Goal: Task Accomplishment & Management: Use online tool/utility

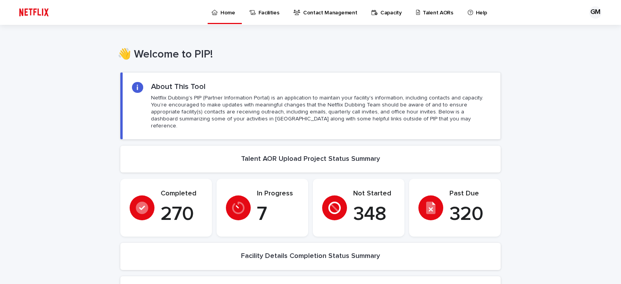
click at [423, 12] on p "Talent AORs" at bounding box center [438, 8] width 31 height 16
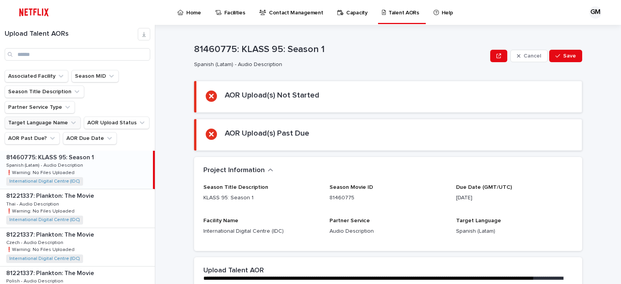
click at [61, 116] on button "Target Language Name" at bounding box center [43, 122] width 76 height 12
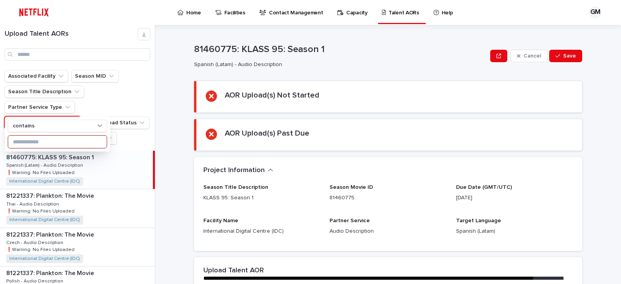
click at [38, 141] on input at bounding box center [57, 141] width 99 height 12
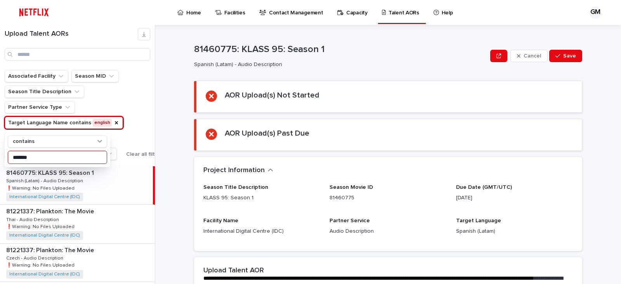
type input "*******"
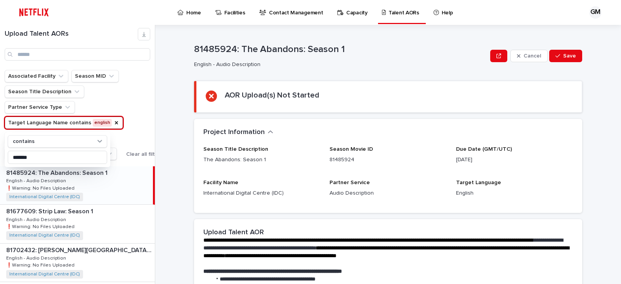
click at [156, 125] on div "Upload Talent AORs Associated Facility Season MID Season Title Description Part…" at bounding box center [310, 154] width 621 height 259
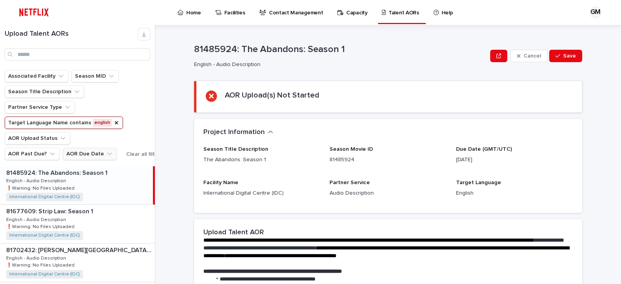
click at [83, 150] on button "AOR Due Date" at bounding box center [90, 154] width 54 height 12
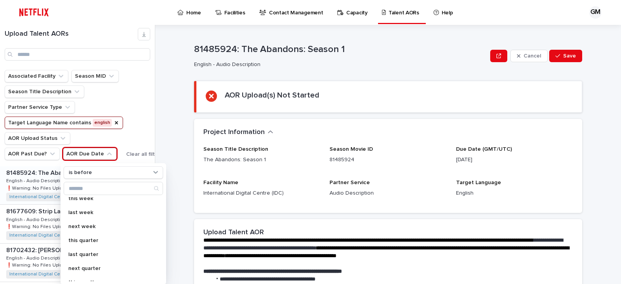
scroll to position [61, 0]
click at [101, 234] on div "this quarter" at bounding box center [113, 239] width 99 height 12
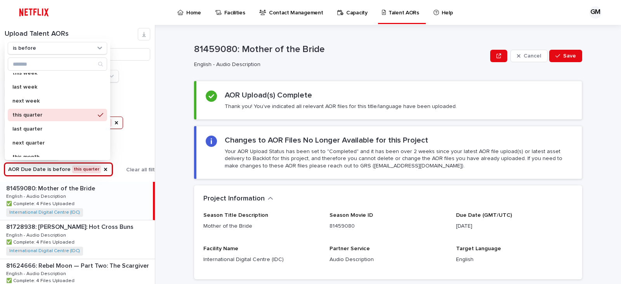
click at [180, 198] on div "81459080: Mother of the Bride Cancel Save 81459080: Mother of the Bride English…" at bounding box center [393, 154] width 457 height 259
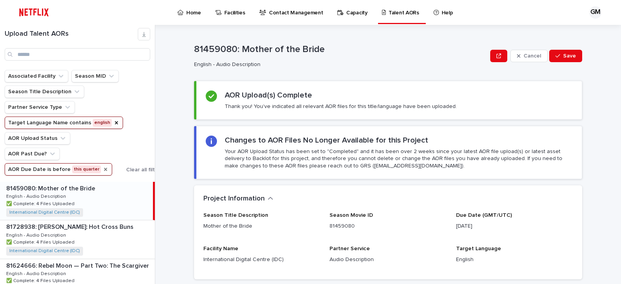
click at [102, 172] on div "AOR Due Date" at bounding box center [105, 169] width 6 height 8
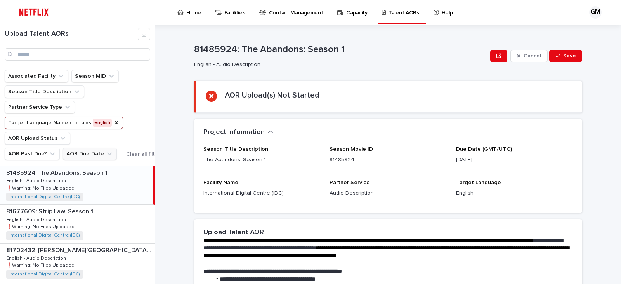
click at [97, 156] on button "AOR Due Date" at bounding box center [90, 154] width 54 height 12
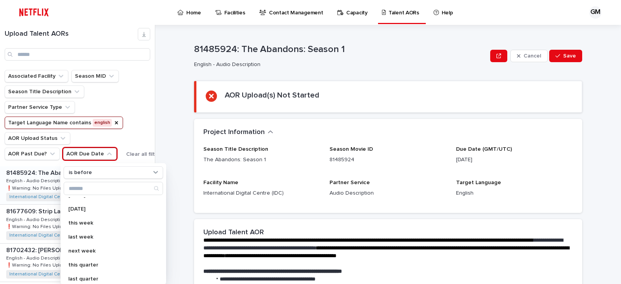
scroll to position [45, 0]
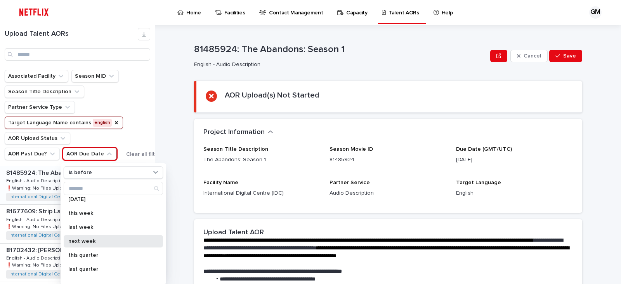
click at [117, 242] on p "next week" at bounding box center [109, 240] width 82 height 5
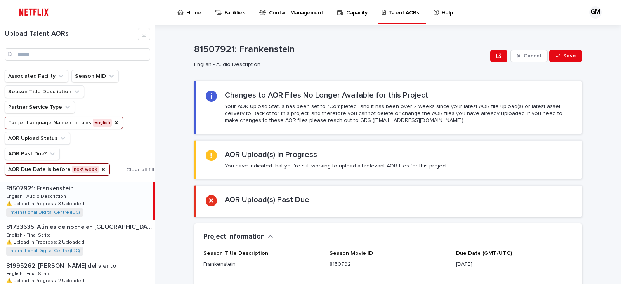
click at [166, 155] on div "81507921: Frankenstein Cancel Save 81507921: Frankenstein English - Audio Descr…" at bounding box center [393, 154] width 457 height 259
click at [57, 169] on button "AOR Due Date is before next week" at bounding box center [57, 169] width 105 height 12
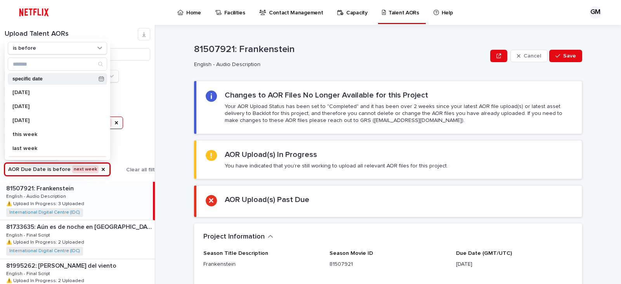
click at [99, 78] on icon at bounding box center [101, 77] width 5 height 2
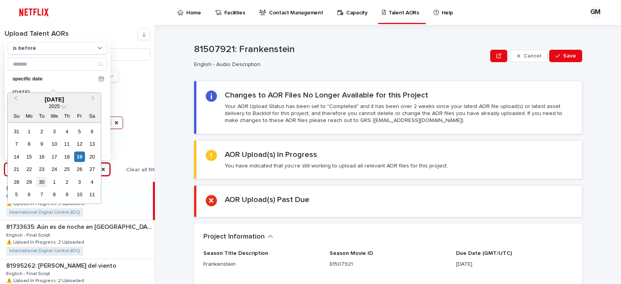
click at [41, 181] on div "30" at bounding box center [41, 182] width 10 height 10
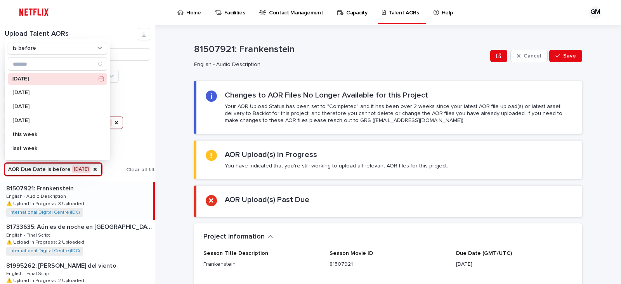
click at [148, 118] on div "Associated Facility Season MID Season Title Description Partner Service Type Ta…" at bounding box center [84, 123] width 158 height 106
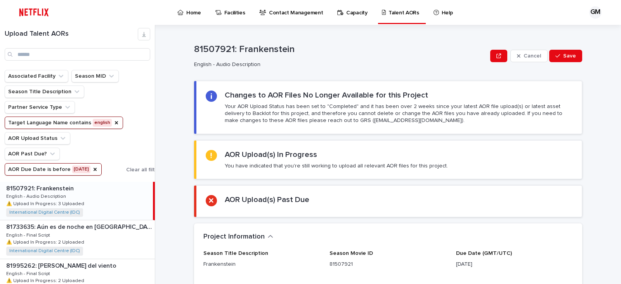
click at [61, 170] on button "AOR Due Date is before [DATE]" at bounding box center [53, 169] width 97 height 12
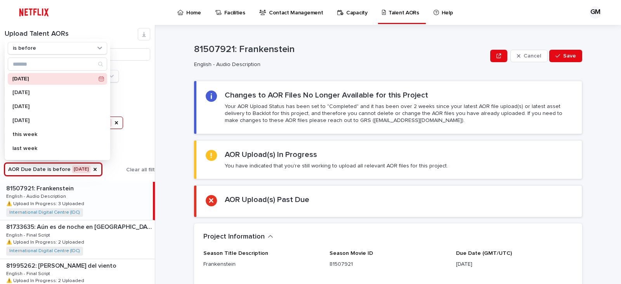
click at [99, 80] on icon at bounding box center [101, 78] width 5 height 5
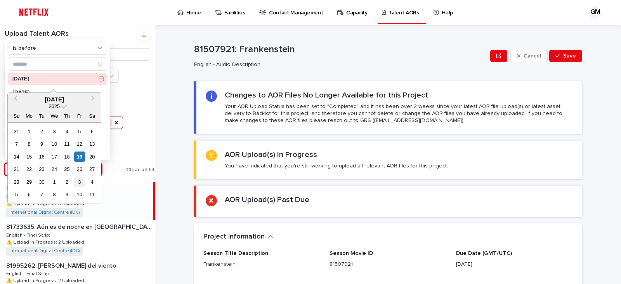
click at [77, 181] on div "3" at bounding box center [79, 182] width 10 height 10
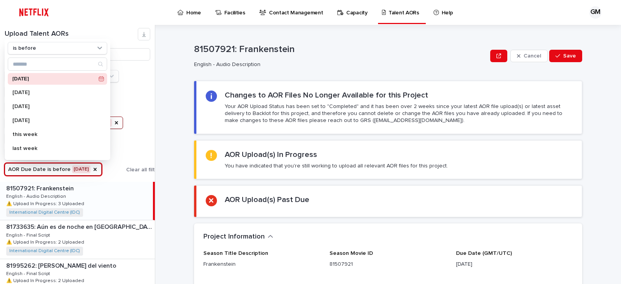
click at [153, 135] on div "Associated Facility Season MID Season Title Description Partner Service Type Ta…" at bounding box center [84, 123] width 158 height 106
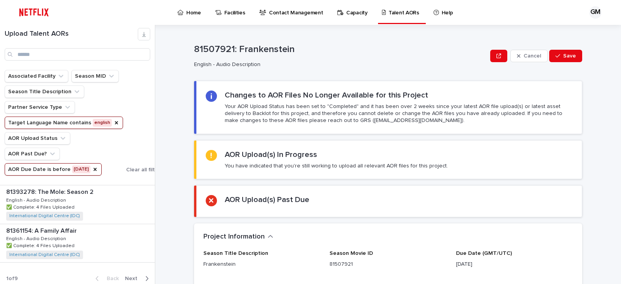
scroll to position [1081, 0]
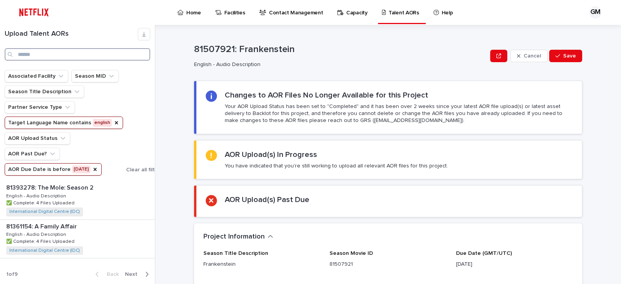
click at [70, 54] on input "Search" at bounding box center [78, 54] width 146 height 12
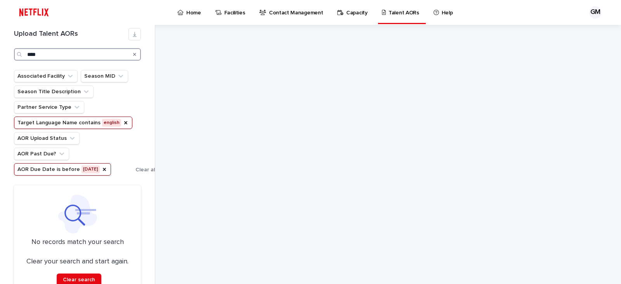
scroll to position [17, 0]
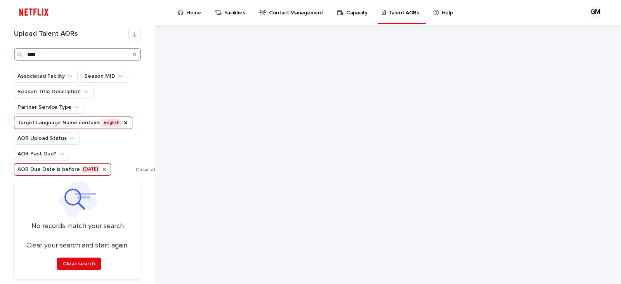
type input "****"
click at [106, 170] on icon "AOR Due Date" at bounding box center [104, 169] width 3 height 3
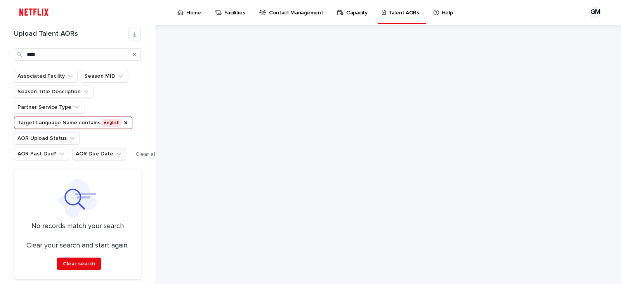
scroll to position [10, 0]
